Goal: Communication & Community: Ask a question

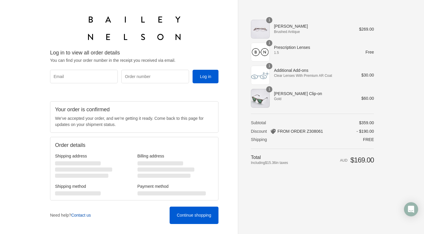
click at [78, 216] on link "Contact us" at bounding box center [81, 215] width 20 height 5
click at [406, 205] on div "Open Intercom Messenger" at bounding box center [411, 210] width 16 height 16
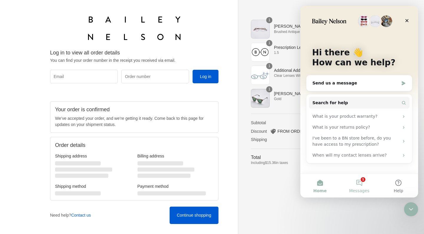
click at [362, 189] on span "Messages" at bounding box center [359, 191] width 20 height 4
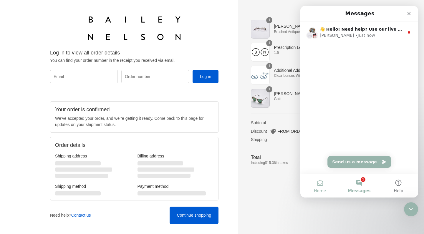
click at [321, 187] on button "Home" at bounding box center [319, 186] width 39 height 24
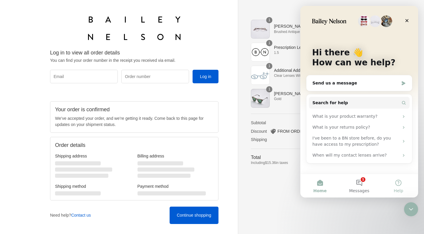
click at [397, 186] on button "Help" at bounding box center [398, 186] width 39 height 24
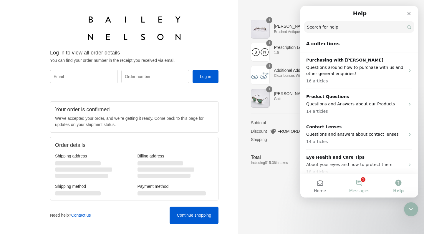
click at [358, 187] on button "1 Messages" at bounding box center [359, 186] width 39 height 24
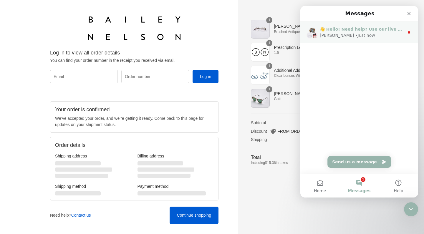
click at [348, 28] on span "👋 Hello! Need help? Use our live chat!" at bounding box center [365, 29] width 90 height 5
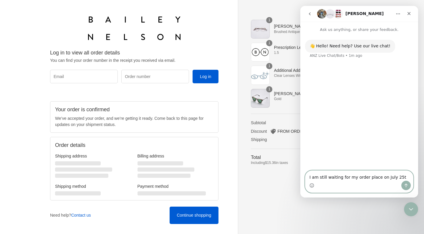
type textarea "I am still waiting for my order place on [DATE]"
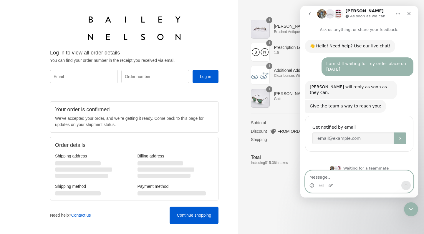
scroll to position [5, 0]
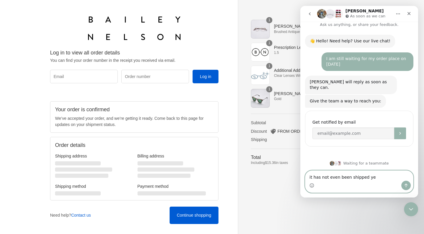
type textarea "it has not even been shipped yet"
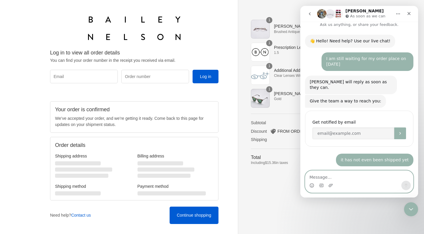
scroll to position [22, 0]
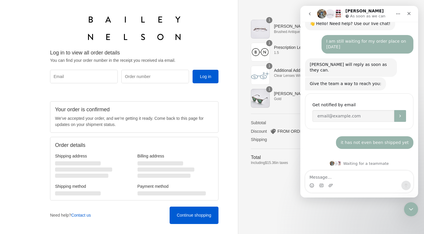
click at [393, 12] on button "Home" at bounding box center [398, 13] width 11 height 11
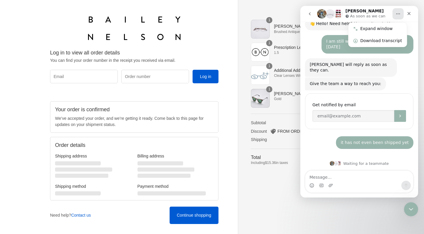
click at [336, 181] on div "Intercom messenger" at bounding box center [359, 185] width 108 height 9
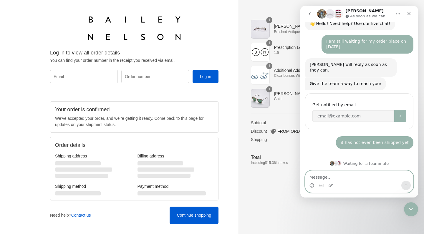
click at [340, 177] on textarea "Message…" at bounding box center [359, 176] width 108 height 10
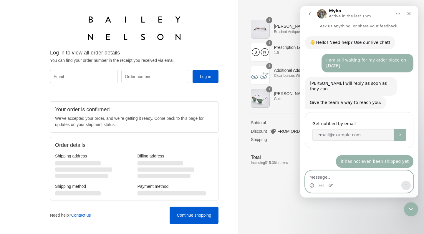
scroll to position [163, 0]
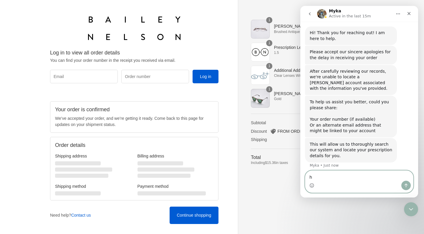
type textarea "ho"
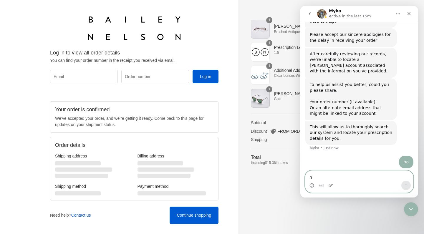
type textarea "hi"
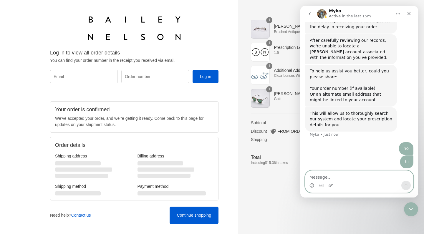
scroll to position [194, 0]
paste textarea "Z308061"
type textarea "Z308061"
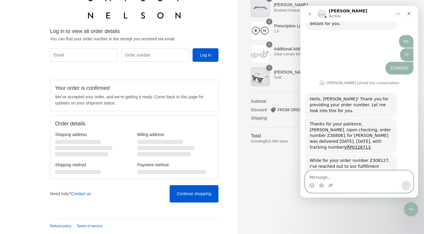
scroll to position [326, 0]
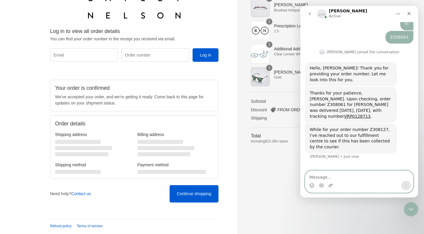
click at [361, 176] on textarea "Message…" at bounding box center [359, 176] width 108 height 10
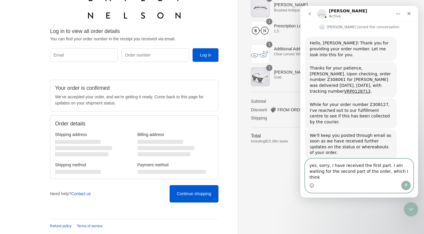
scroll to position [357, 0]
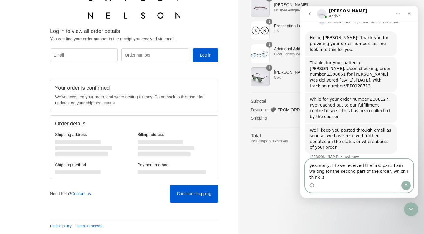
paste textarea "Z308127"
type textarea "yes, sorry, I have received the first part. I am waiting for the second part of…"
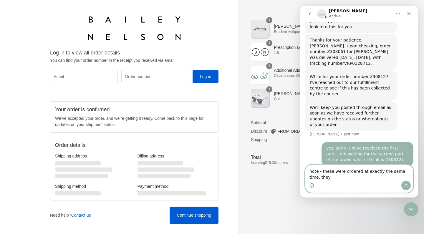
scroll to position [385, 0]
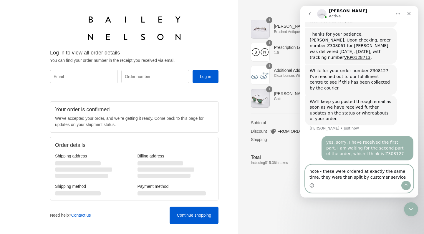
type textarea "note - these were ordered at exactly the same time. they were then split by cus…"
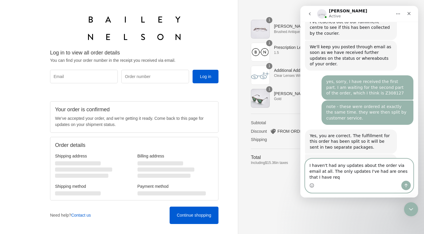
scroll to position [446, 0]
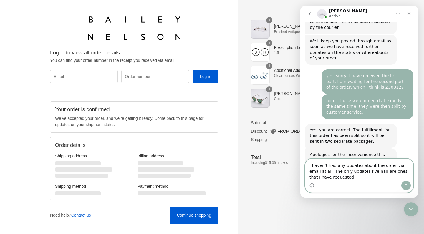
type textarea "I haven't had any updates about the order via email at all. The only updates I'…"
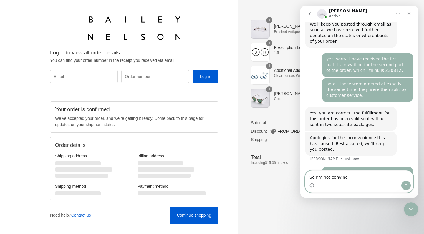
scroll to position [485, 0]
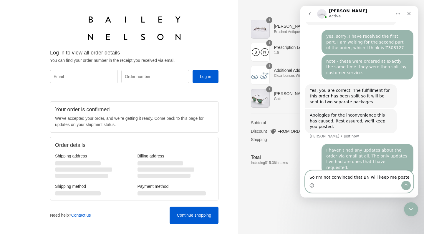
type textarea "So I'm not convinced that BN will keep me posted"
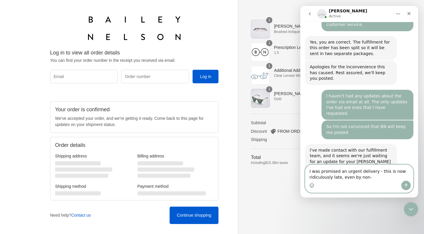
scroll to position [539, 0]
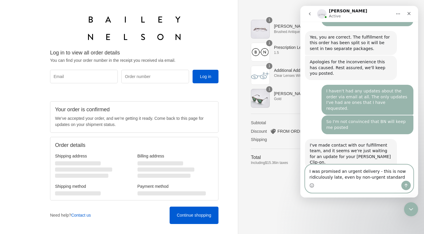
type textarea "I was promised an urgent delivery - this is now ridiculously late, even by non-…"
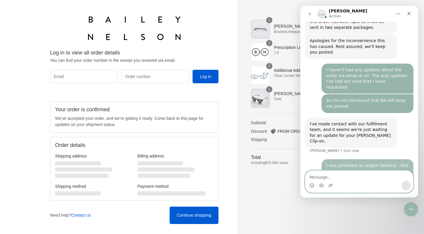
scroll to position [561, 0]
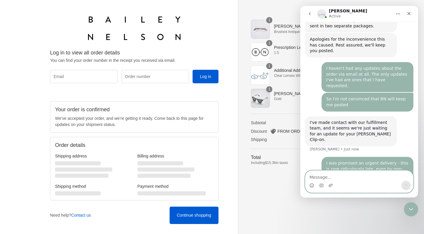
type textarea "i"
type textarea "A"
type textarea "I"
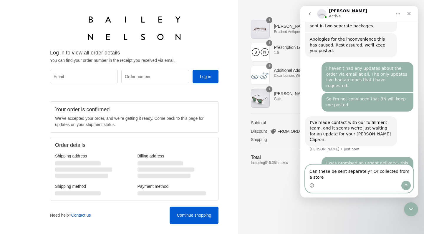
scroll to position [567, 0]
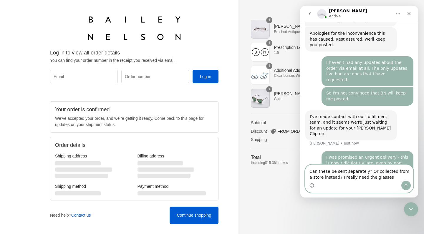
type textarea "Can these be sent separately? Or collected from a store instead? I really need …"
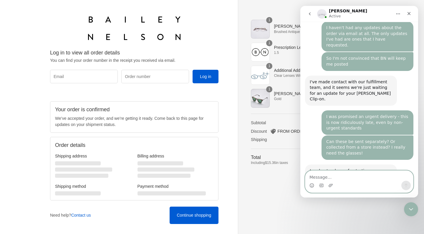
scroll to position [603, 0]
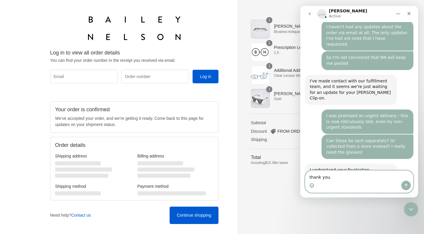
type textarea "thank you."
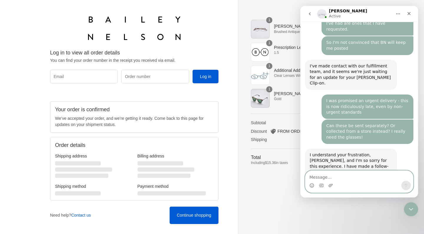
scroll to position [649, 0]
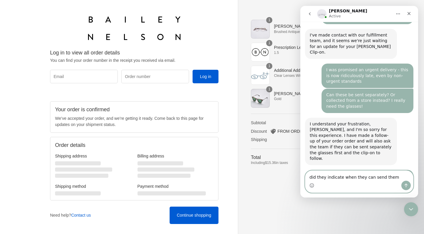
type textarea "did they indicate when they can send them?"
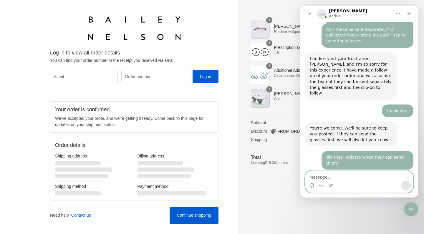
scroll to position [723, 0]
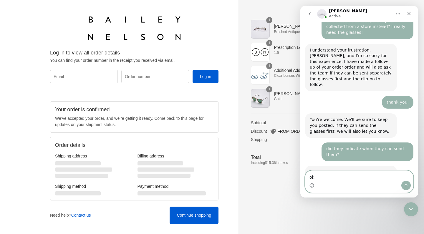
type textarea "o"
type textarea "OK - thanks. Have a good day - thanks for your help."
